Goal: Complete application form: Complete application form

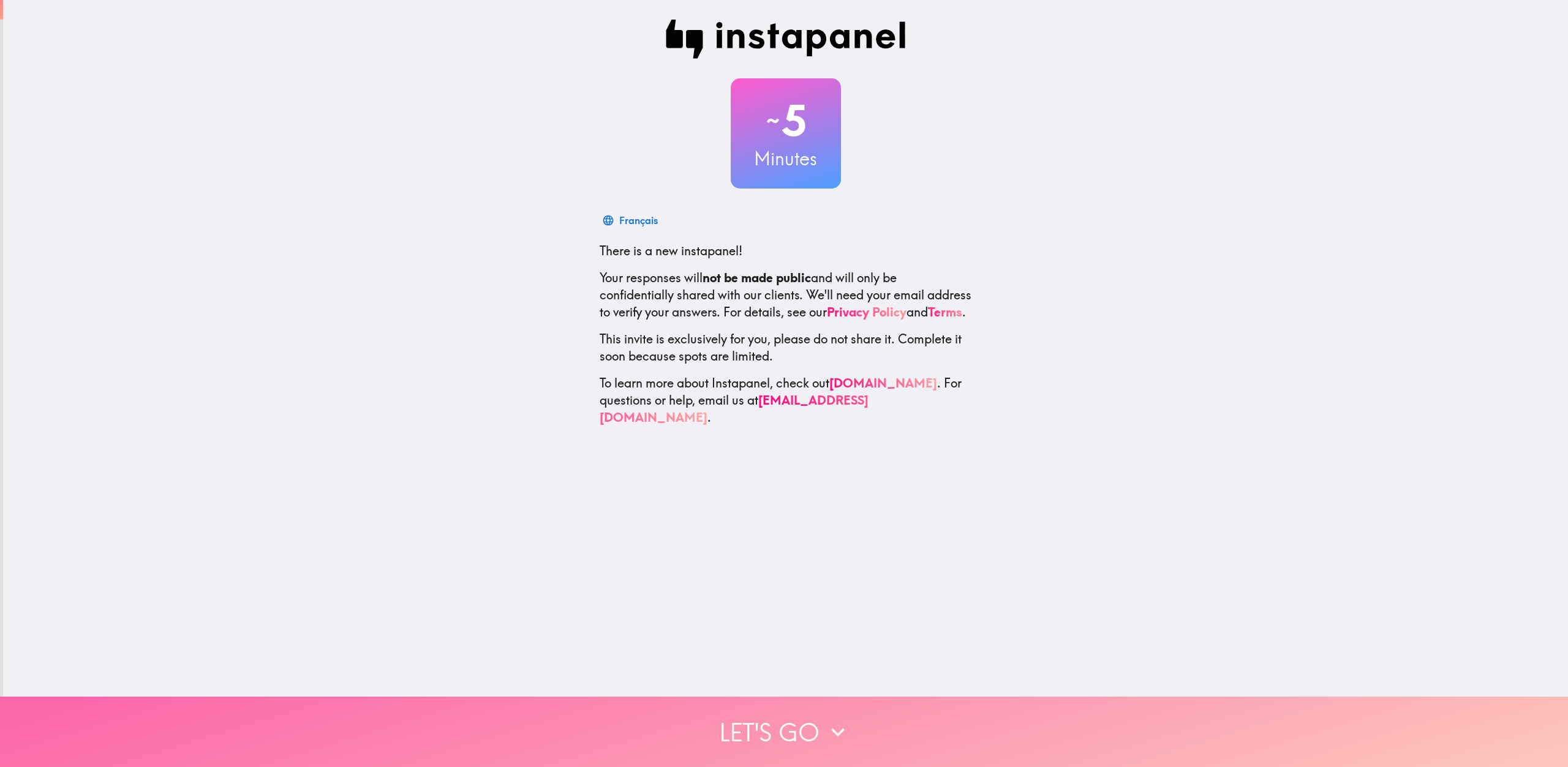
click at [760, 726] on button "Let's go" at bounding box center [784, 731] width 1568 height 71
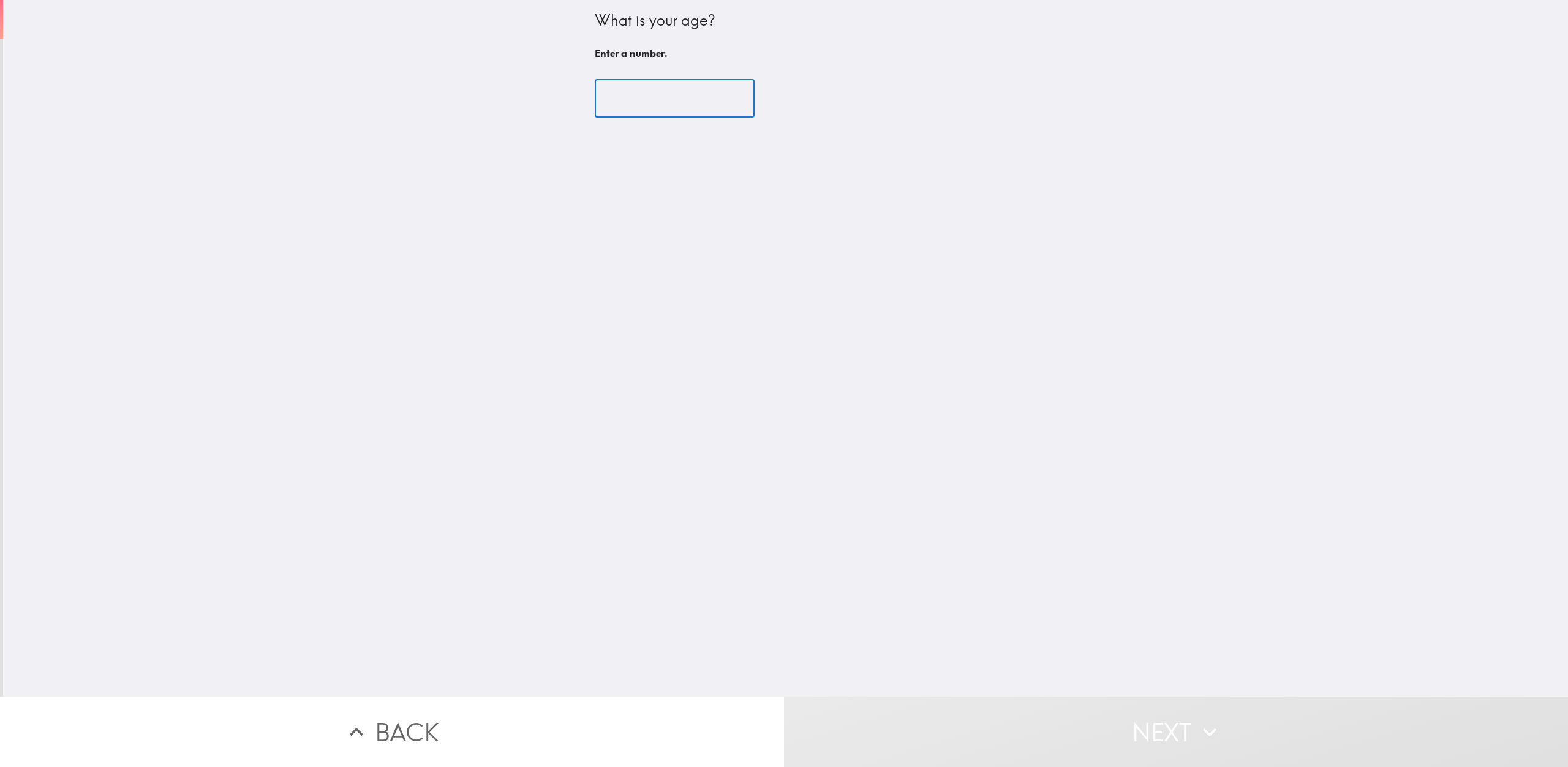
click at [691, 89] on input "number" at bounding box center [674, 98] width 160 height 38
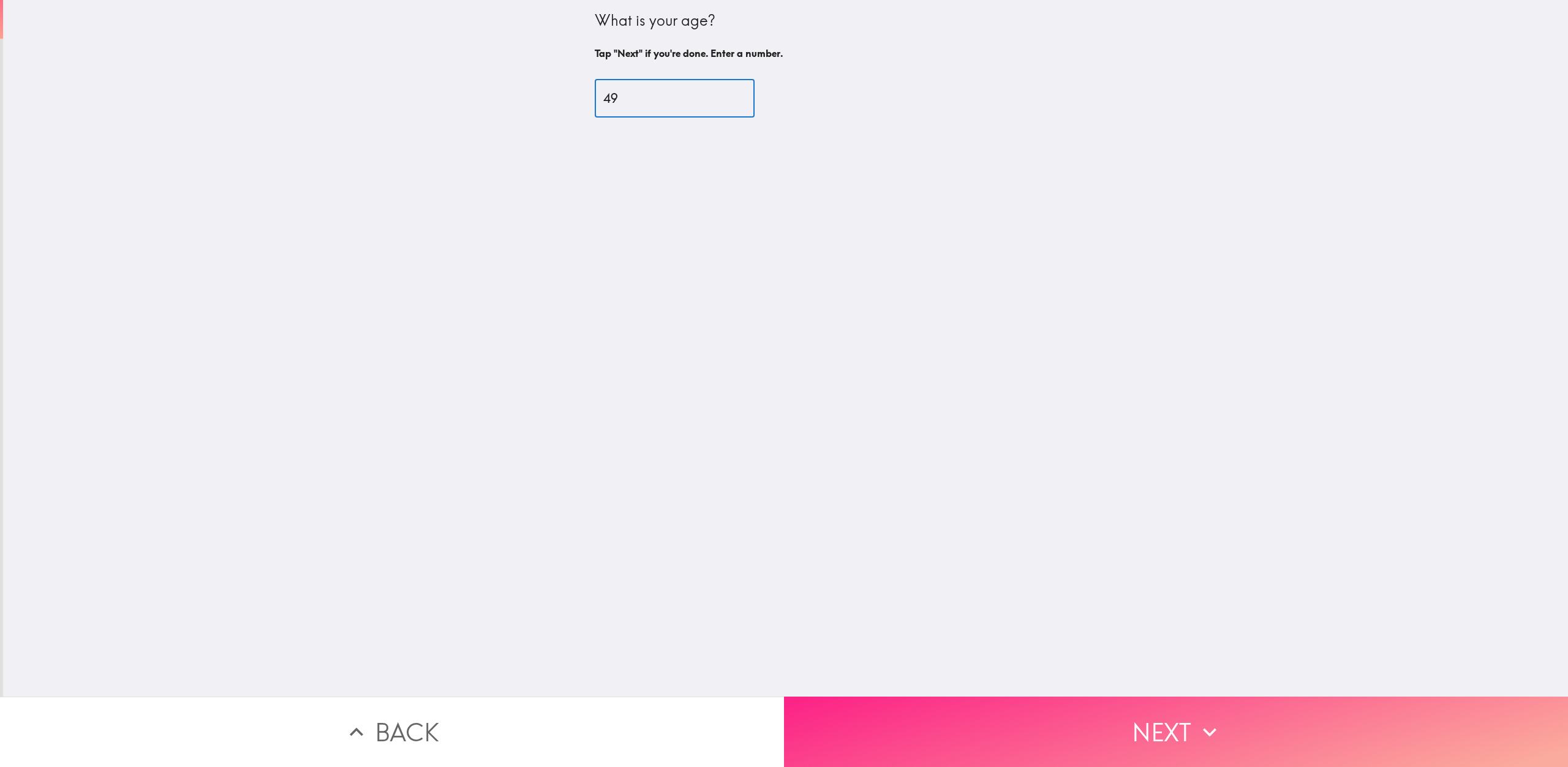
type input "49"
click at [1135, 712] on button "Next" at bounding box center [1176, 731] width 784 height 71
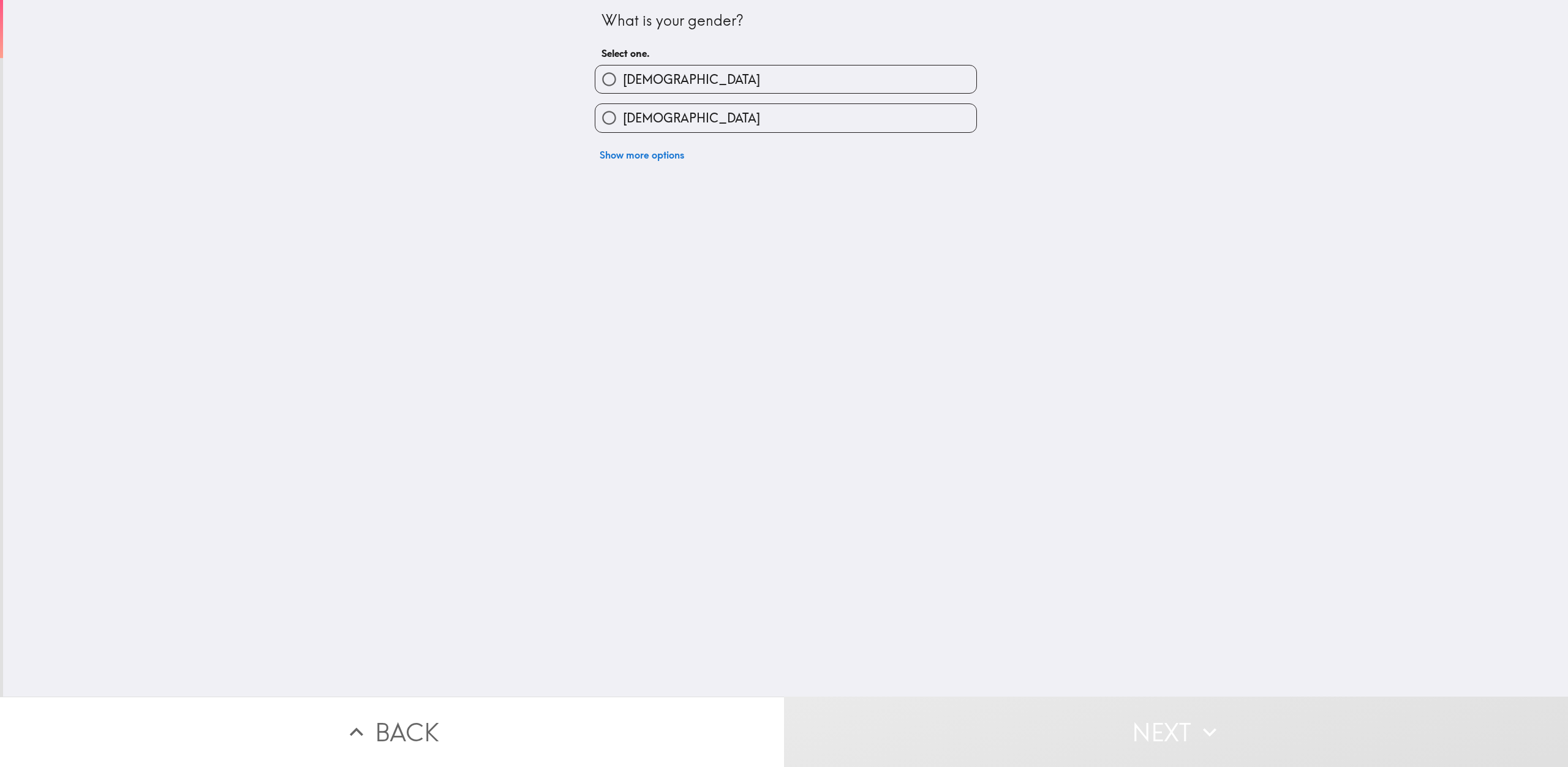
click at [631, 120] on span "[DEMOGRAPHIC_DATA]" at bounding box center [692, 117] width 137 height 17
click at [623, 120] on input "[DEMOGRAPHIC_DATA]" at bounding box center [609, 118] width 28 height 28
radio input "true"
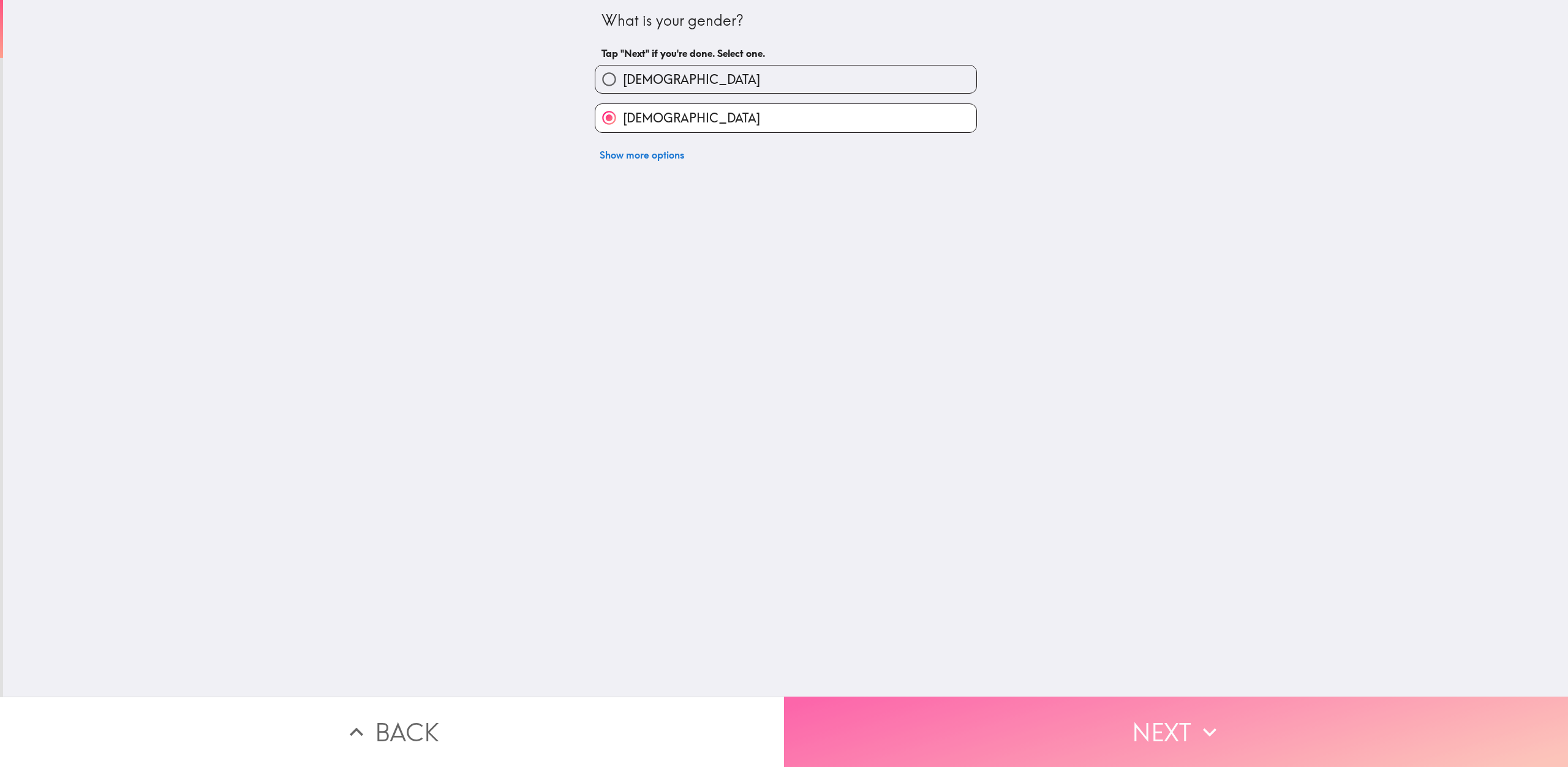
click at [1023, 720] on button "Next" at bounding box center [1176, 731] width 784 height 71
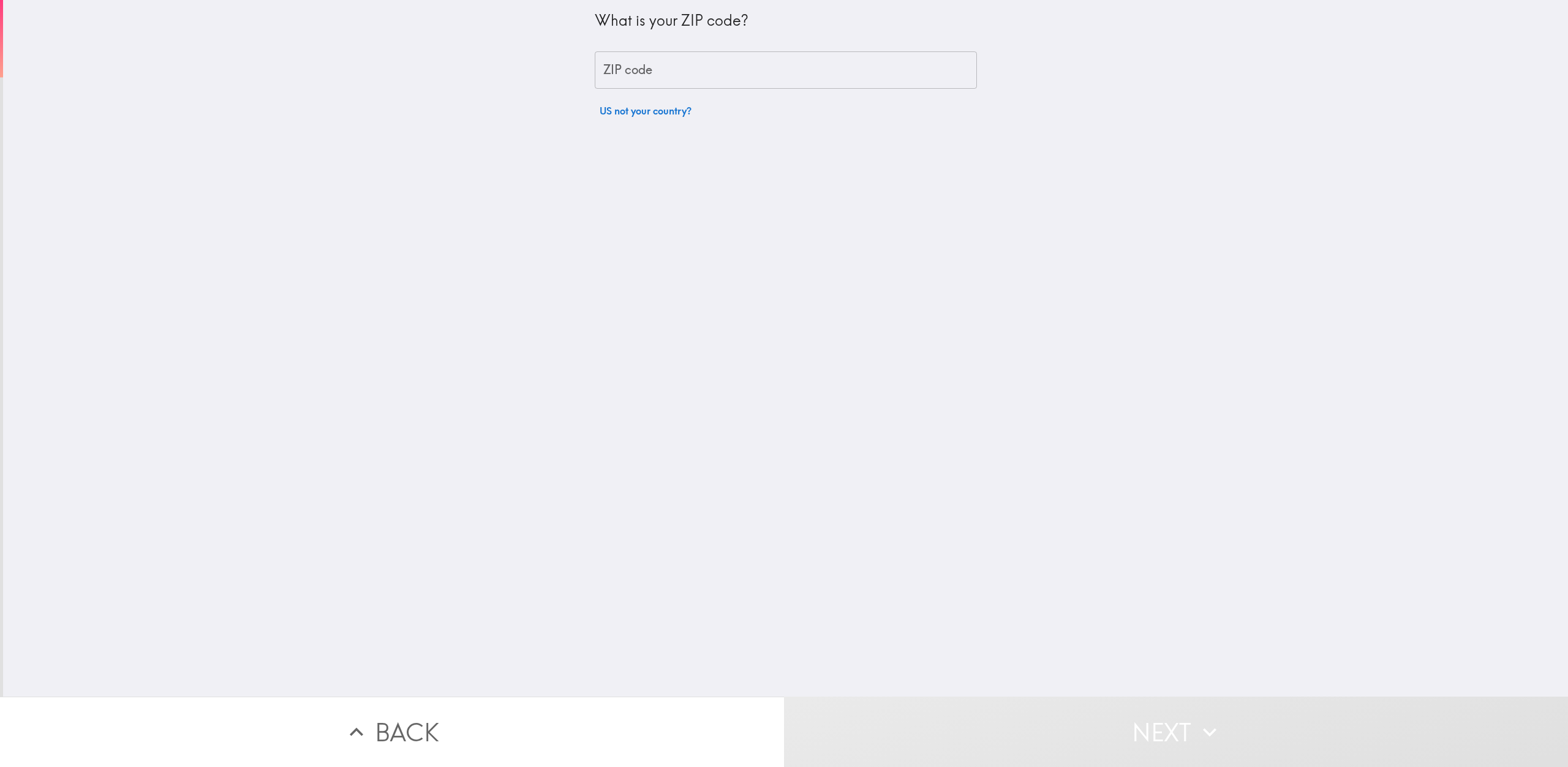
click at [689, 65] on input "ZIP code" at bounding box center [785, 71] width 383 height 38
type input "92507"
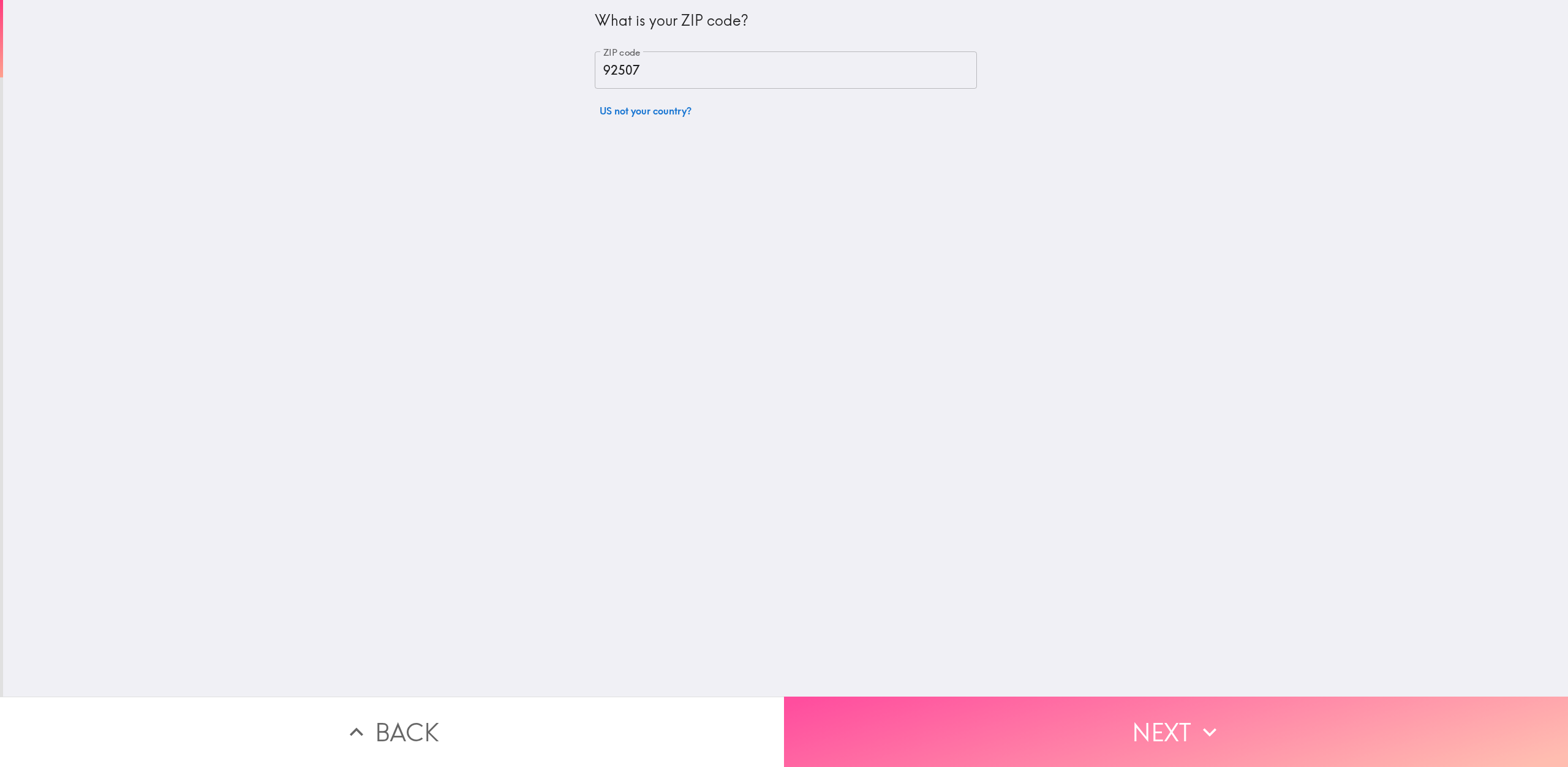
click at [1101, 734] on button "Next" at bounding box center [1176, 731] width 784 height 71
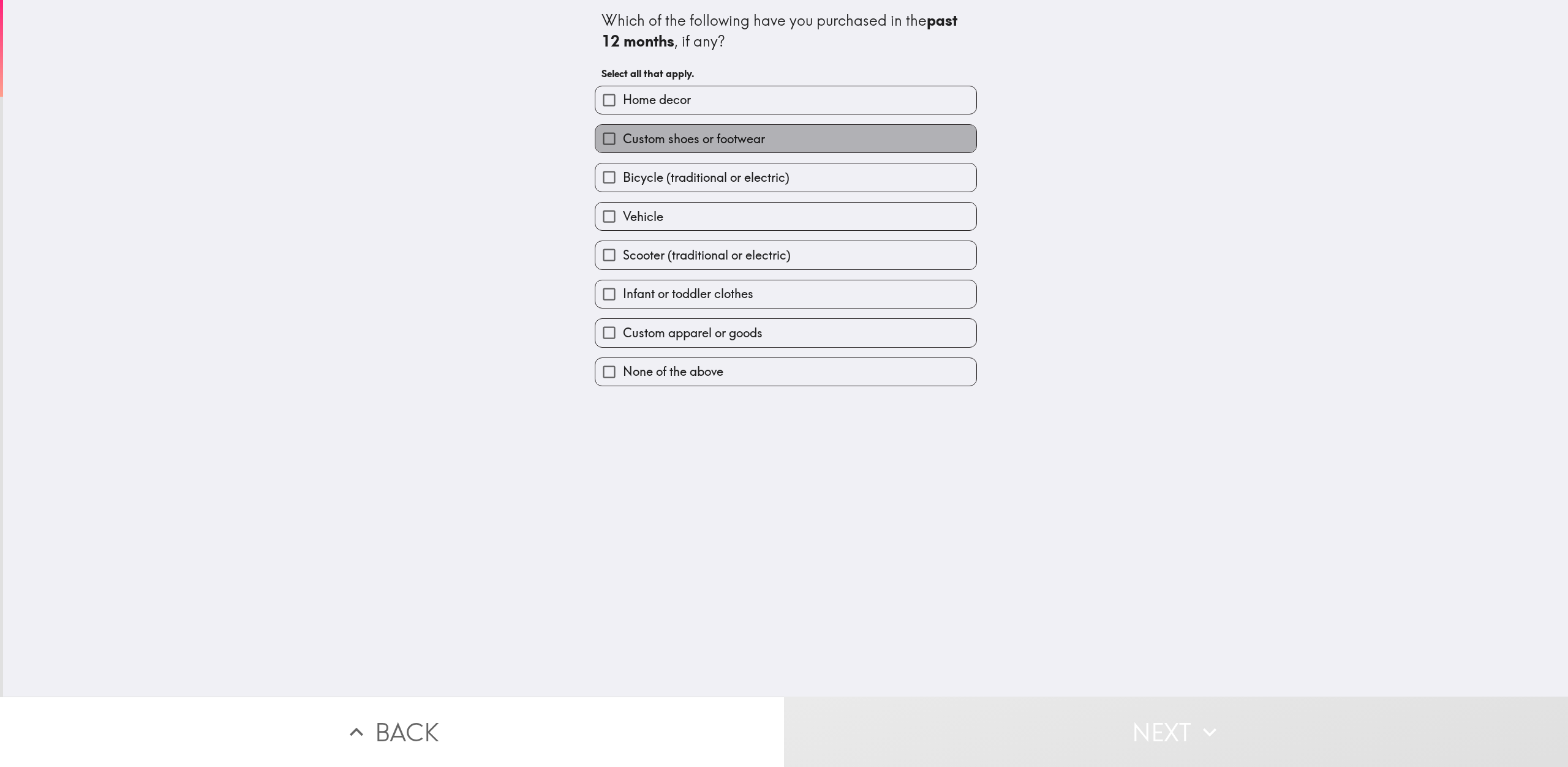
click at [688, 143] on span "Custom shoes or footwear" at bounding box center [694, 138] width 142 height 17
click at [623, 143] on input "Custom shoes or footwear" at bounding box center [609, 139] width 28 height 28
checkbox input "true"
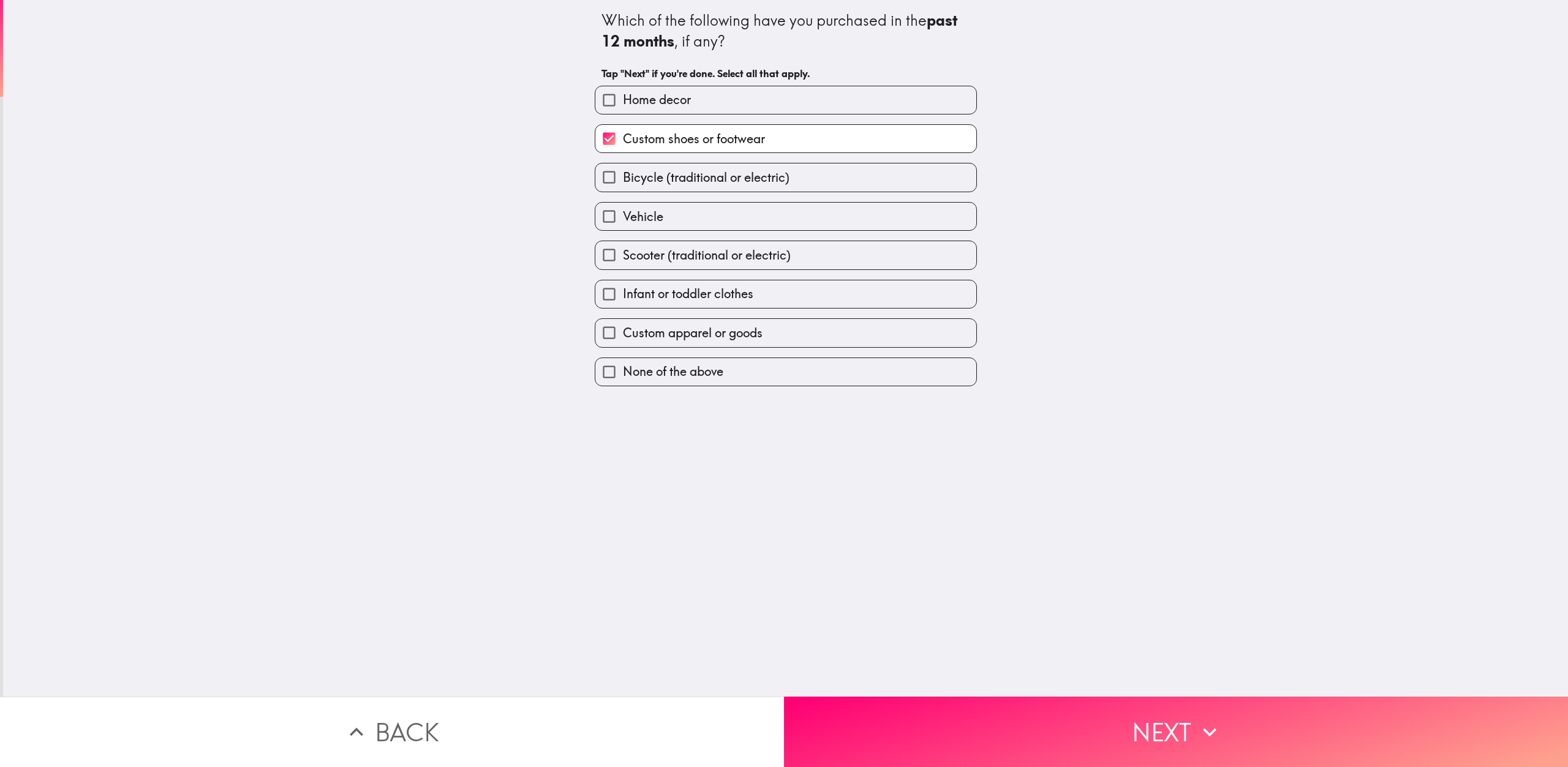
click at [699, 299] on span "Infant or toddler clothes" at bounding box center [688, 293] width 130 height 17
click at [623, 299] on input "Infant or toddler clothes" at bounding box center [609, 294] width 28 height 28
checkbox input "true"
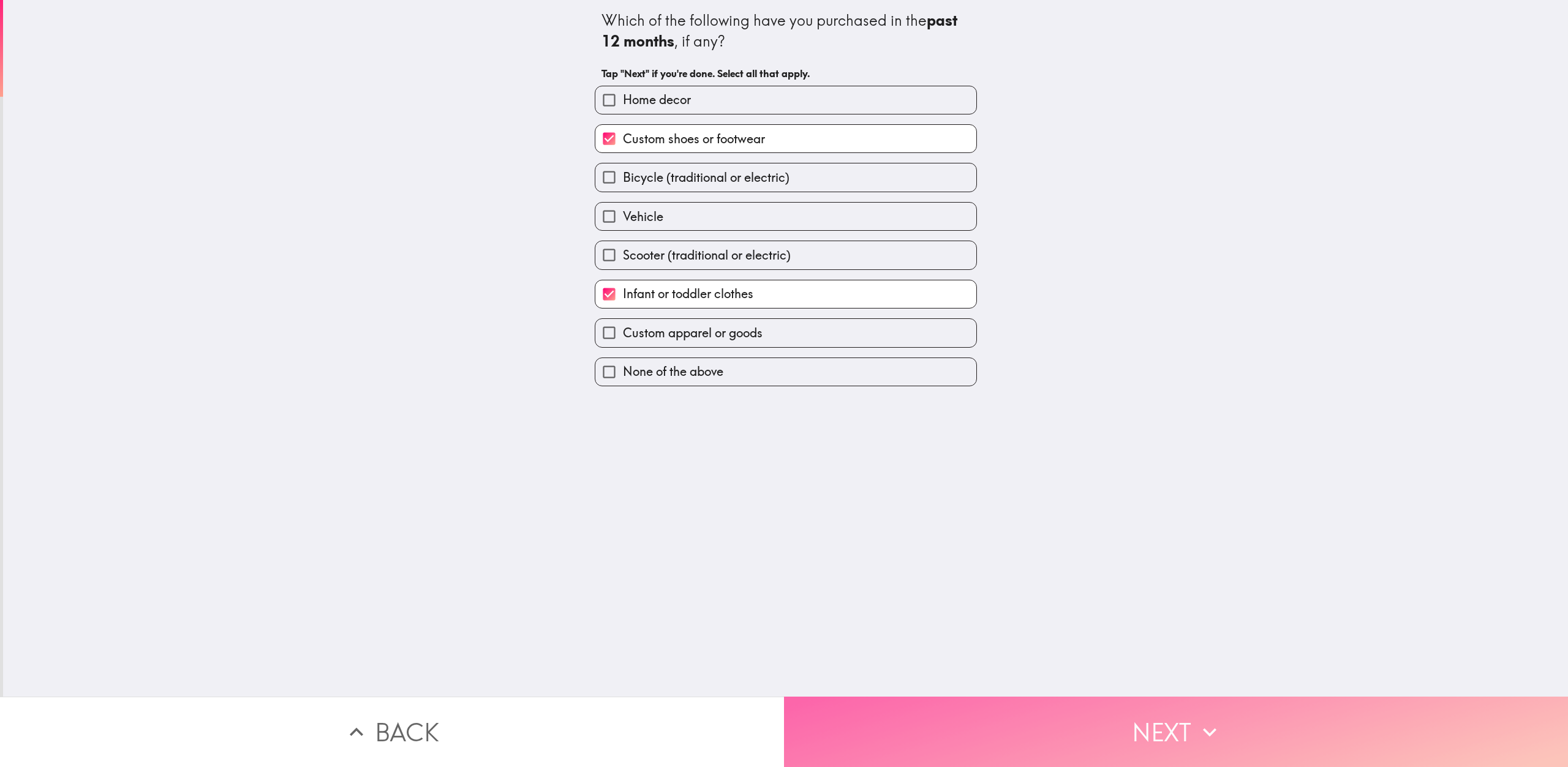
click at [1004, 723] on button "Next" at bounding box center [1176, 731] width 784 height 71
